Goal: Information Seeking & Learning: Find specific fact

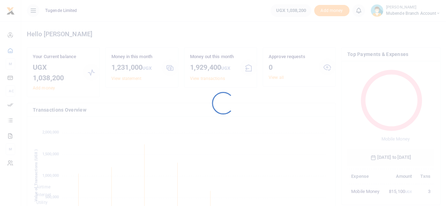
scroll to position [93, 82]
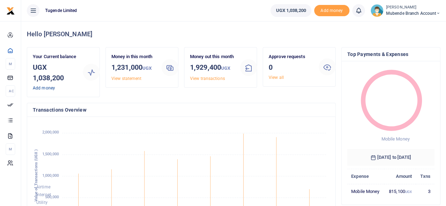
click at [45, 89] on link "Add money" at bounding box center [44, 88] width 22 height 5
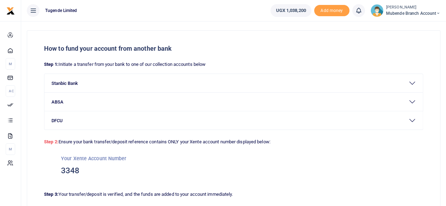
scroll to position [16, 0]
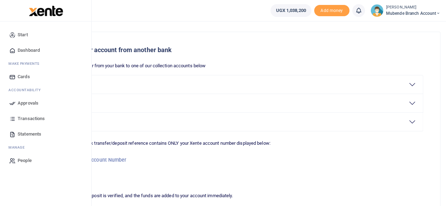
click at [25, 49] on span "Dashboard" at bounding box center [29, 50] width 22 height 7
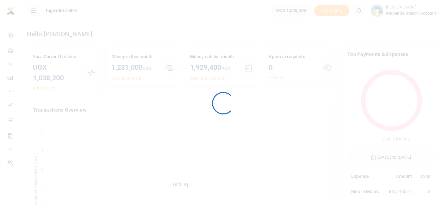
scroll to position [6, 6]
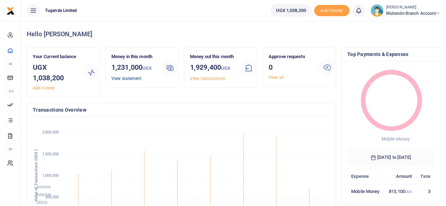
click at [126, 80] on link "View statement" at bounding box center [126, 78] width 30 height 5
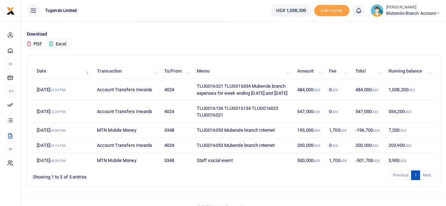
scroll to position [47, 0]
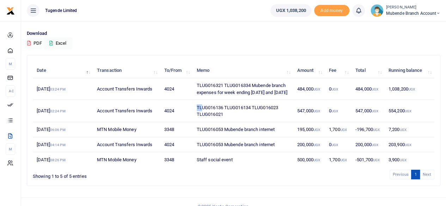
drag, startPoint x: 197, startPoint y: 113, endPoint x: 206, endPoint y: 115, distance: 9.0
click at [205, 115] on td "TLUG016136 TLUG016134 TLUG016023 TLUG016021" at bounding box center [243, 111] width 100 height 22
drag, startPoint x: 218, startPoint y: 116, endPoint x: 224, endPoint y: 116, distance: 6.0
click at [224, 116] on td "TLUG016136 TLUG016134 TLUG016023 TLUG016021" at bounding box center [243, 111] width 100 height 22
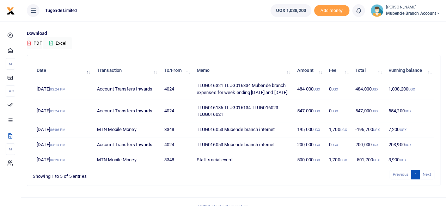
click at [200, 111] on td "TLUG016136 TLUG016134 TLUG016023 TLUG016021" at bounding box center [243, 111] width 100 height 22
click at [217, 113] on td "TLUG016136 TLUG016134 TLUG016023 TLUG016021" at bounding box center [243, 111] width 100 height 22
drag, startPoint x: 222, startPoint y: 113, endPoint x: 197, endPoint y: 112, distance: 24.7
click at [197, 112] on td "TLUG016136 TLUG016134 TLUG016023 TLUG016021" at bounding box center [243, 111] width 100 height 22
copy td "TLUG016136"
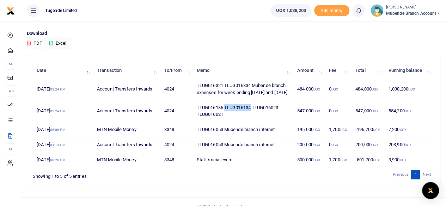
drag, startPoint x: 224, startPoint y: 114, endPoint x: 252, endPoint y: 112, distance: 27.6
click at [252, 112] on td "TLUG016136 TLUG016134 TLUG016023 TLUG016021" at bounding box center [243, 111] width 100 height 22
copy td "TLUG016134"
drag, startPoint x: 253, startPoint y: 115, endPoint x: 283, endPoint y: 114, distance: 30.3
click at [283, 114] on td "TLUG016136 TLUG016134 TLUG016023 TLUG016021" at bounding box center [243, 111] width 100 height 22
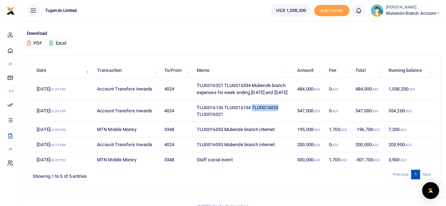
copy td "TLUG016023"
drag, startPoint x: 197, startPoint y: 120, endPoint x: 230, endPoint y: 119, distance: 32.8
click at [230, 119] on td "TLUG016136 TLUG016134 TLUG016023 TLUG016021" at bounding box center [243, 111] width 100 height 22
copy td "TLUG016021"
drag, startPoint x: 196, startPoint y: 84, endPoint x: 224, endPoint y: 85, distance: 27.5
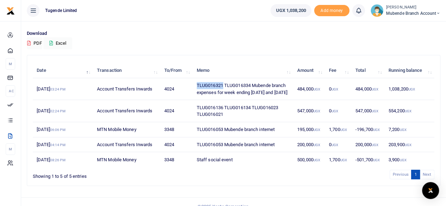
click at [224, 85] on td "TLUG016321 TLUG016334 Mubende branch expenses for week ending 9th and 16th Aug …" at bounding box center [243, 89] width 100 height 22
copy td "TLUG016321"
drag, startPoint x: 226, startPoint y: 84, endPoint x: 252, endPoint y: 84, distance: 26.8
click at [252, 84] on td "TLUG016321 TLUG016334 Mubende branch expenses for week ending 9th and 16th Aug …" at bounding box center [243, 89] width 100 height 22
copy td "TLUG016334"
